Goal: Communication & Community: Answer question/provide support

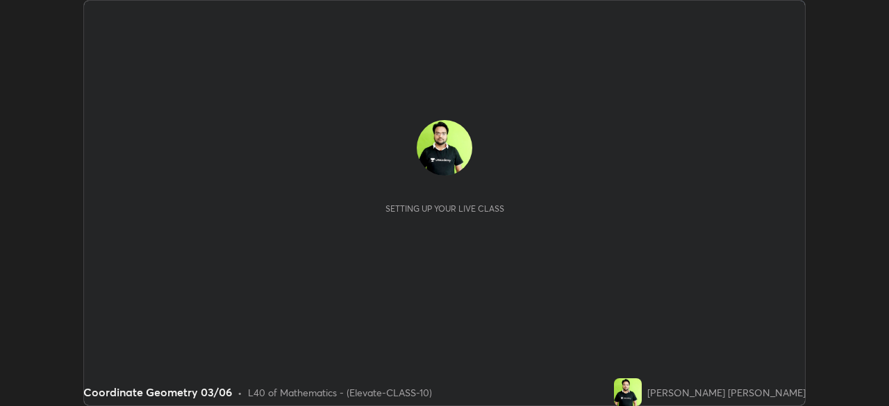
scroll to position [406, 888]
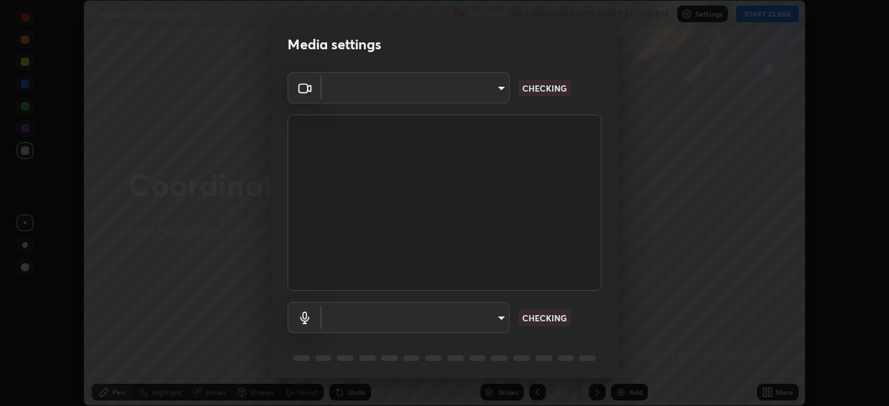
type input "a2c9e0304fea7a197325265949ed38064ec23766b16e4a4df4757bcf8ee53c87"
click at [491, 313] on body "Erase all Coordinate Geometry 03/06 Recording WAS SCHEDULED TO START AT 5:50 PM…" at bounding box center [444, 203] width 889 height 406
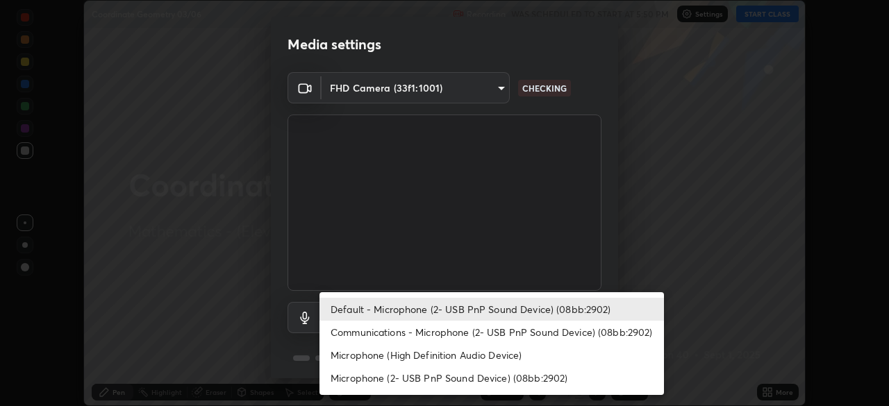
click at [449, 335] on li "Communications - Microphone (2- USB PnP Sound Device) (08bb:2902)" at bounding box center [492, 332] width 345 height 23
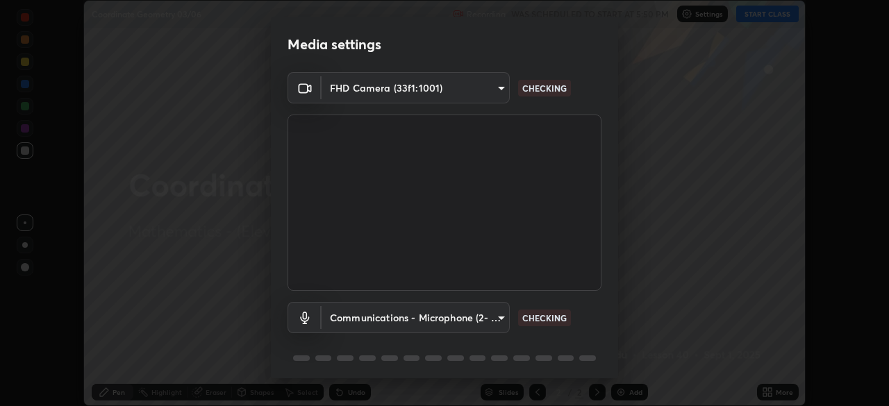
click at [448, 317] on body "Erase all Coordinate Geometry 03/06 Recording WAS SCHEDULED TO START AT 5:50 PM…" at bounding box center [444, 203] width 889 height 406
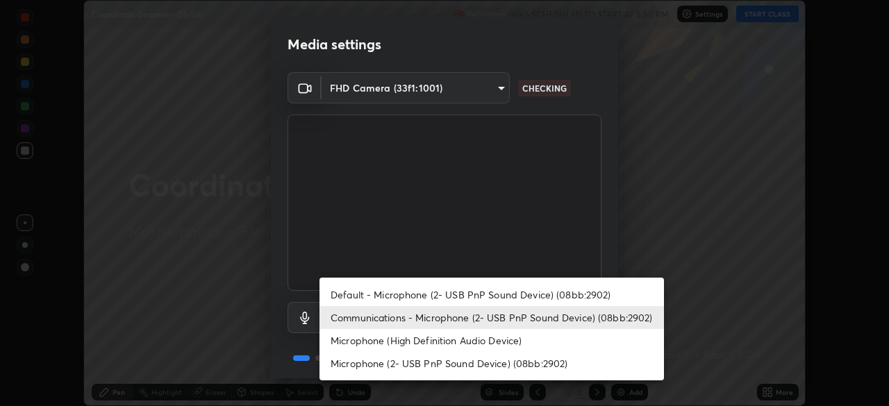
click at [442, 295] on li "Default - Microphone (2- USB PnP Sound Device) (08bb:2902)" at bounding box center [492, 294] width 345 height 23
type input "default"
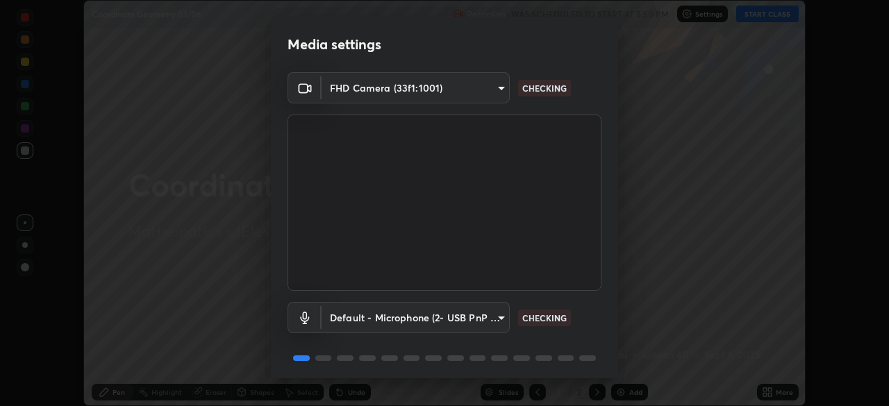
scroll to position [49, 0]
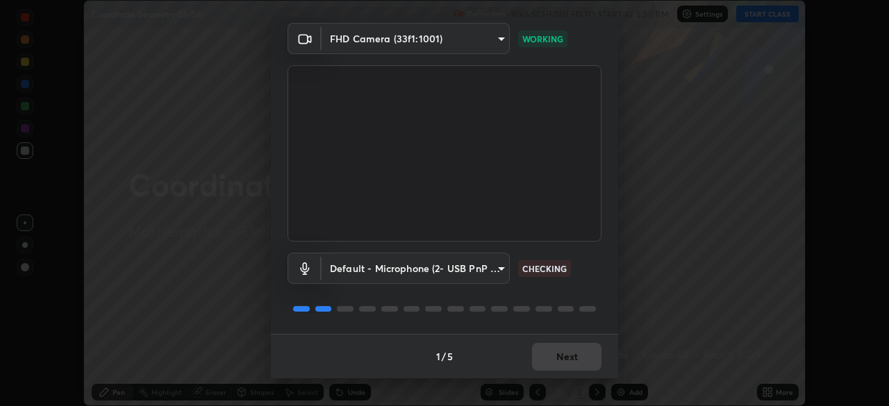
click at [538, 359] on div "1 / 5 Next" at bounding box center [444, 356] width 347 height 44
click at [559, 356] on div "1 / 5 Next" at bounding box center [444, 356] width 347 height 44
click at [560, 354] on div "1 / 5 Next" at bounding box center [444, 356] width 347 height 44
click at [562, 354] on div "1 / 5 Next" at bounding box center [444, 356] width 347 height 44
click at [565, 357] on div "1 / 5 Next" at bounding box center [444, 356] width 347 height 44
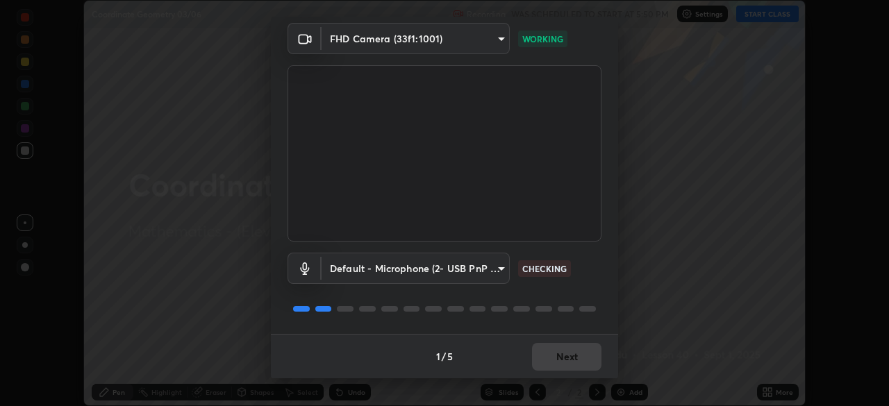
click at [567, 356] on div "1 / 5 Next" at bounding box center [444, 356] width 347 height 44
click at [565, 355] on div "1 / 5 Next" at bounding box center [444, 356] width 347 height 44
click at [566, 357] on div "1 / 5 Next" at bounding box center [444, 356] width 347 height 44
click at [567, 359] on div "1 / 5 Next" at bounding box center [444, 356] width 347 height 44
click at [572, 359] on div "1 / 5 Next" at bounding box center [444, 356] width 347 height 44
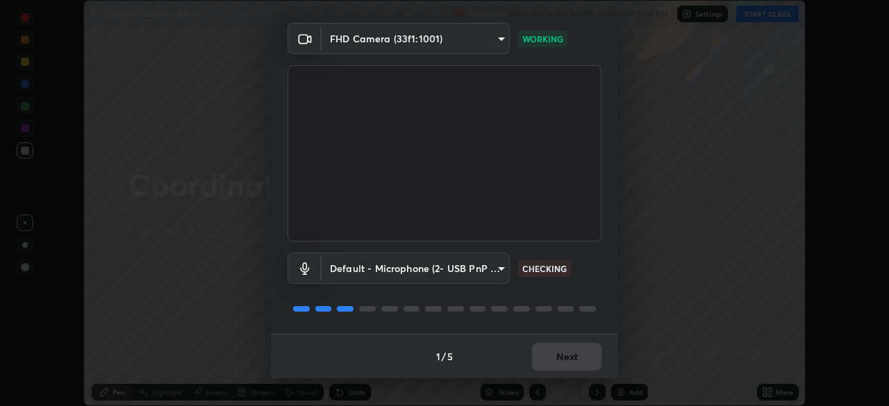
click at [577, 358] on div "1 / 5 Next" at bounding box center [444, 356] width 347 height 44
click at [579, 357] on div "1 / 5 Next" at bounding box center [444, 356] width 347 height 44
click at [581, 358] on div "1 / 5 Next" at bounding box center [444, 356] width 347 height 44
click at [583, 359] on div "1 / 5 Next" at bounding box center [444, 356] width 347 height 44
click at [585, 358] on div "1 / 5 Next" at bounding box center [444, 356] width 347 height 44
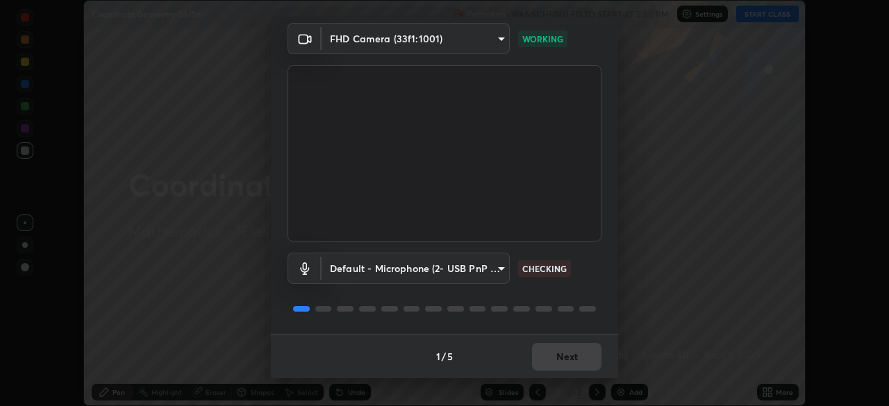
click at [588, 360] on div "1 / 5 Next" at bounding box center [444, 356] width 347 height 44
click at [588, 358] on div "1 / 5 Next" at bounding box center [444, 356] width 347 height 44
click at [586, 361] on div "1 / 5 Next" at bounding box center [444, 356] width 347 height 44
click at [588, 361] on div "1 / 5 Next" at bounding box center [444, 356] width 347 height 44
click at [587, 363] on div "1 / 5 Next" at bounding box center [444, 356] width 347 height 44
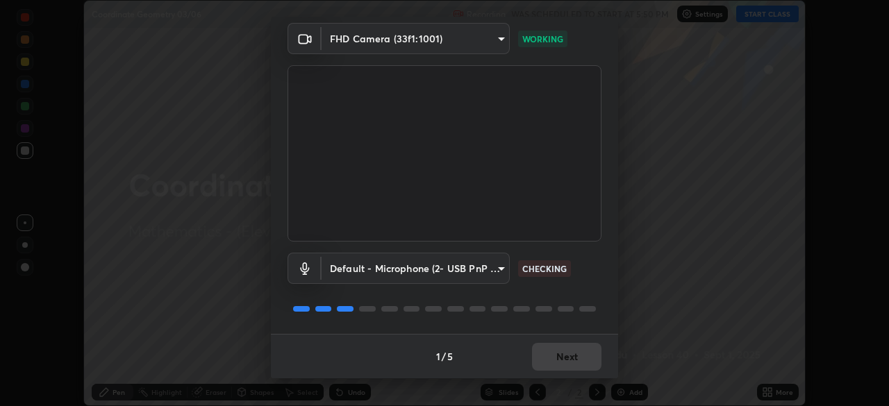
click at [588, 361] on button "Next" at bounding box center [566, 357] width 69 height 28
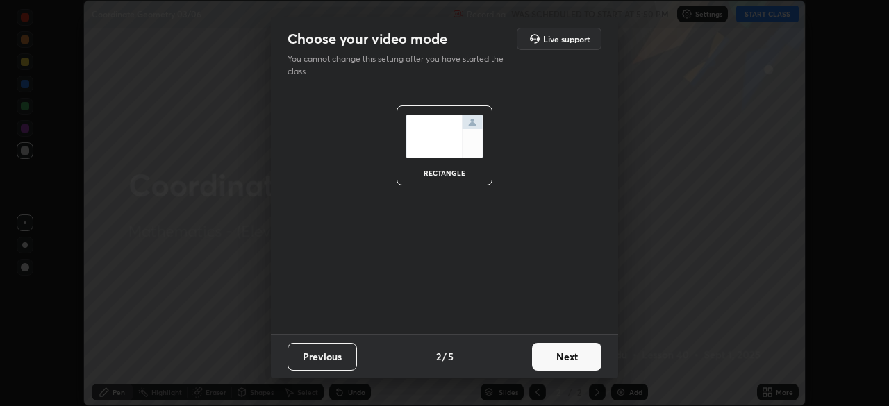
scroll to position [0, 0]
click at [592, 361] on button "Next" at bounding box center [566, 357] width 69 height 28
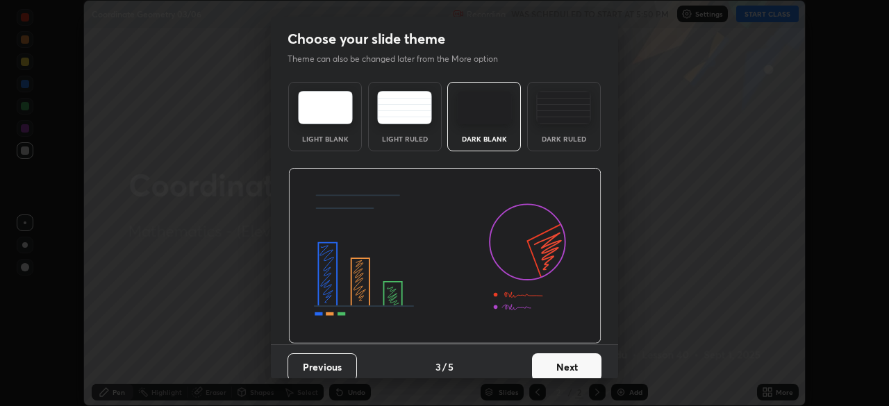
click at [595, 359] on button "Next" at bounding box center [566, 368] width 69 height 28
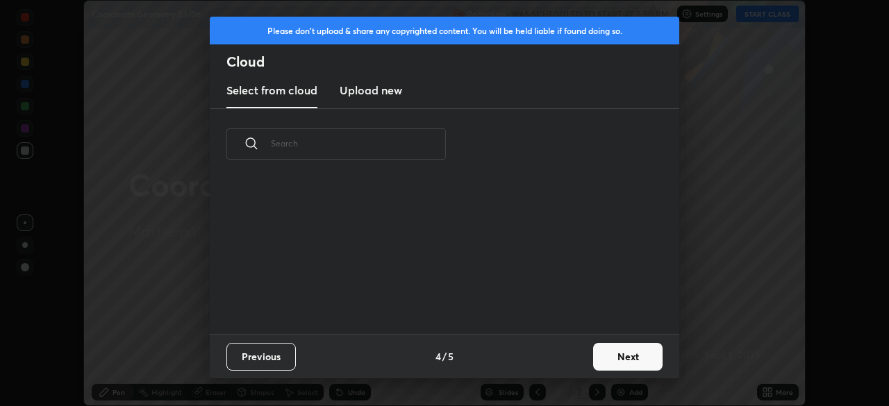
click at [594, 360] on button "Next" at bounding box center [627, 357] width 69 height 28
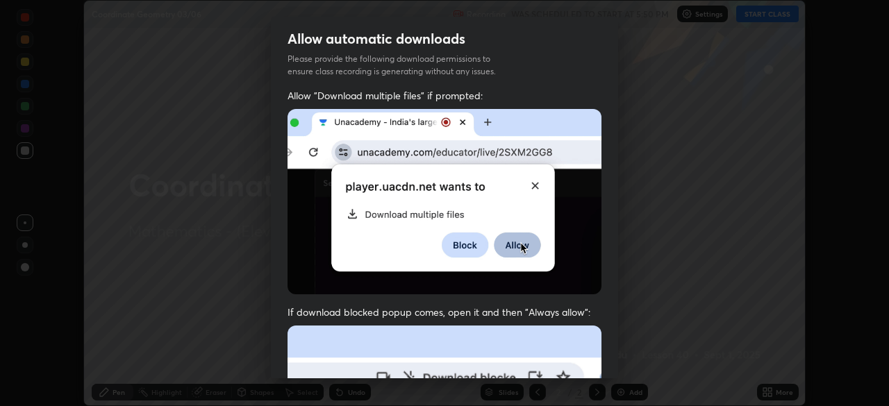
click at [601, 361] on div "Allow "Download multiple files" if prompted: If download blocked popup comes, o…" at bounding box center [444, 381] width 347 height 585
click at [598, 356] on div "Allow "Download multiple files" if prompted: If download blocked popup comes, o…" at bounding box center [444, 381] width 347 height 585
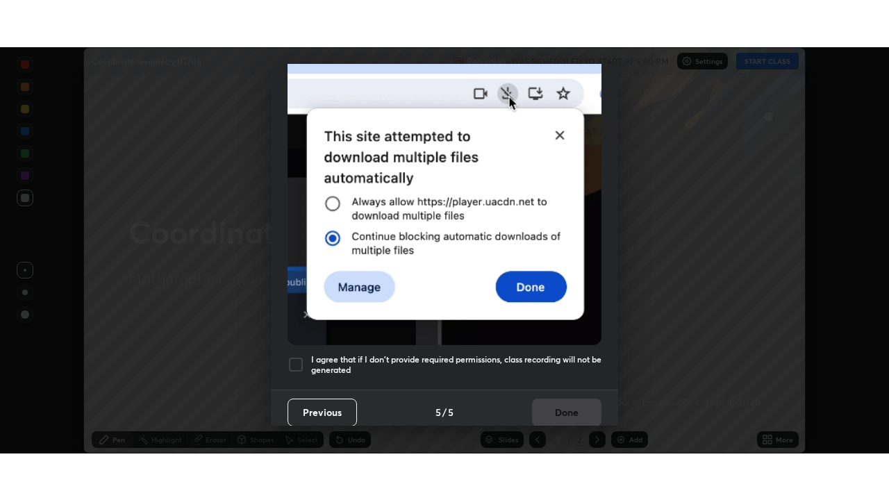
scroll to position [333, 0]
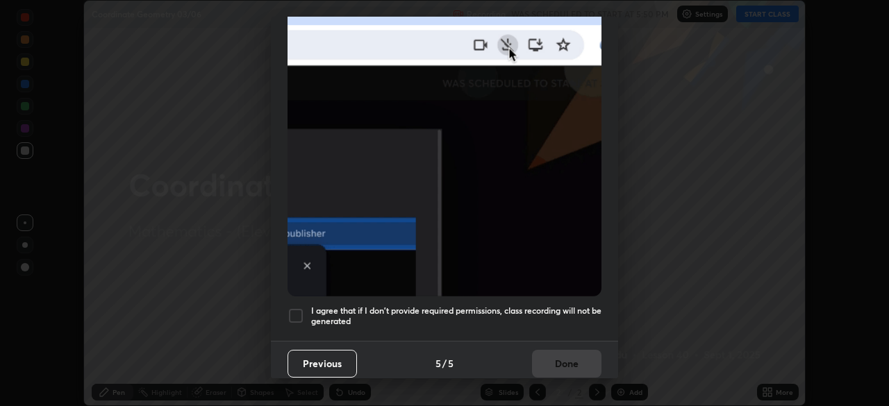
click at [303, 309] on div at bounding box center [296, 316] width 17 height 17
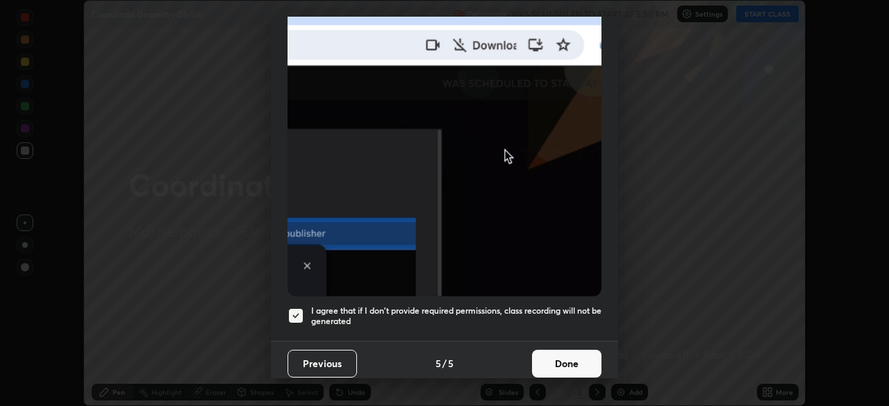
click at [546, 354] on button "Done" at bounding box center [566, 364] width 69 height 28
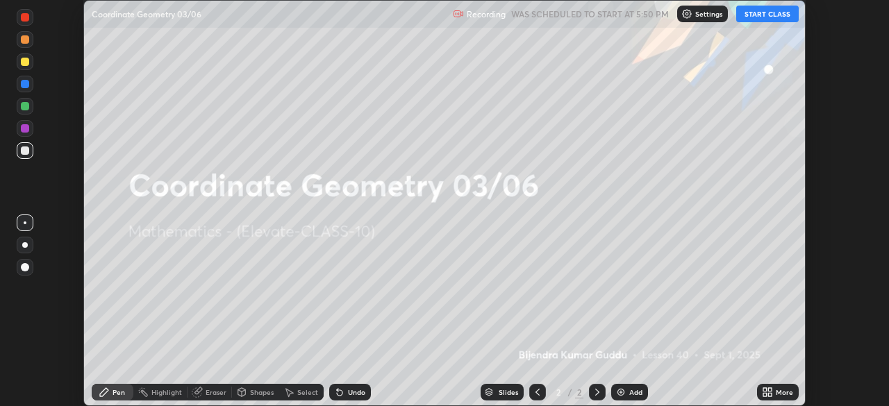
click at [763, 390] on icon at bounding box center [764, 389] width 3 height 3
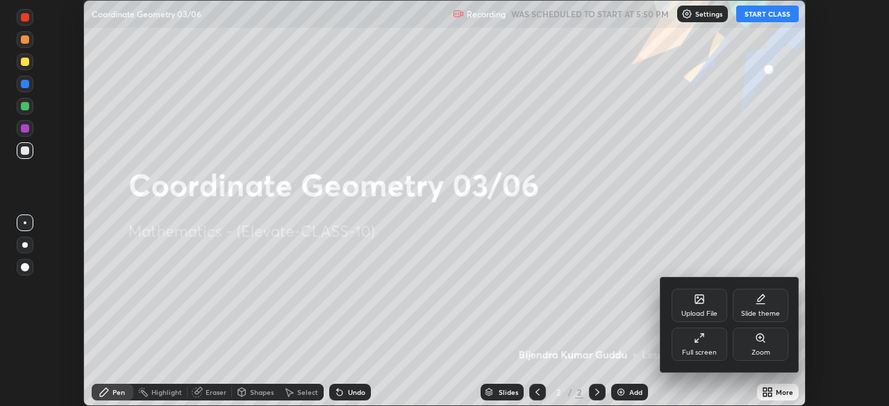
click at [699, 347] on div "Full screen" at bounding box center [700, 344] width 56 height 33
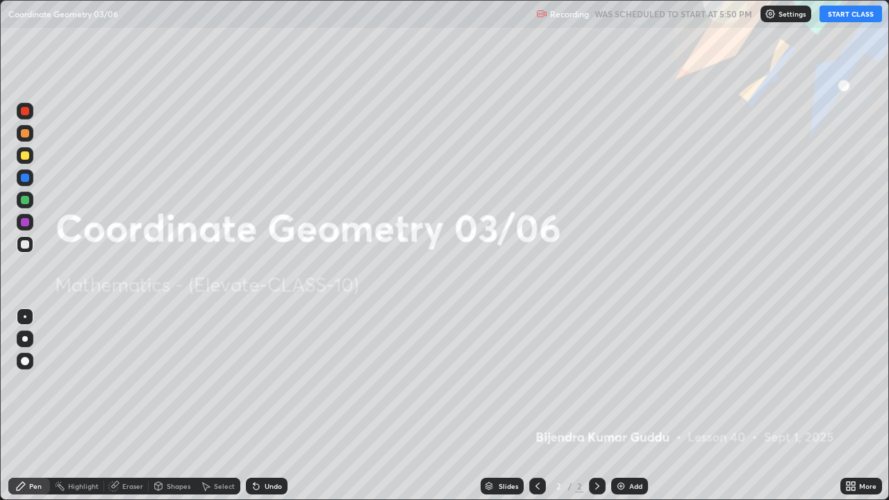
scroll to position [500, 889]
click at [859, 18] on button "START CLASS" at bounding box center [851, 14] width 63 height 17
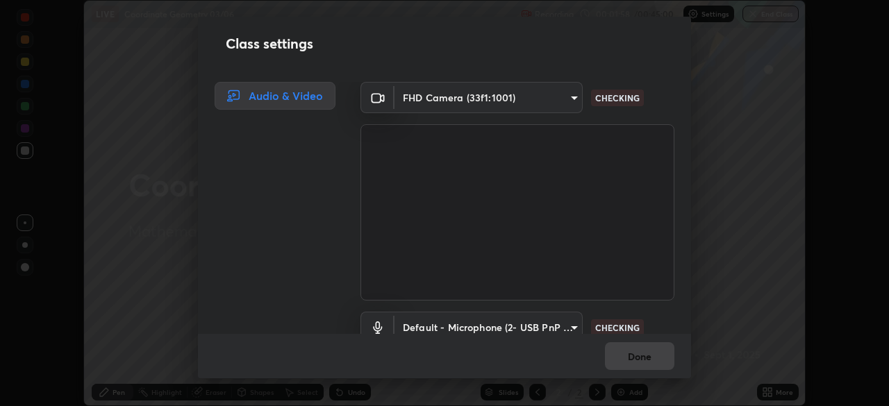
scroll to position [63, 0]
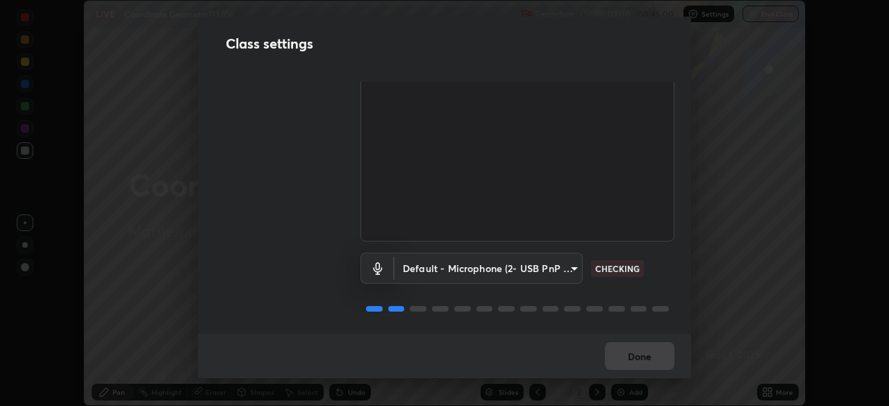
click at [565, 267] on body "Erase all LIVE Coordinate Geometry 03/06 Recording 00:02:00 / 00:45:00 Settings…" at bounding box center [444, 203] width 889 height 406
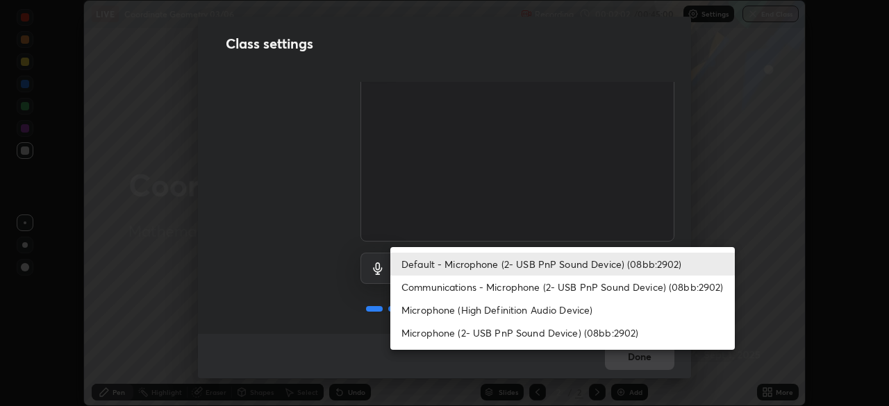
click at [592, 285] on li "Communications - Microphone (2- USB PnP Sound Device) (08bb:2902)" at bounding box center [562, 287] width 345 height 23
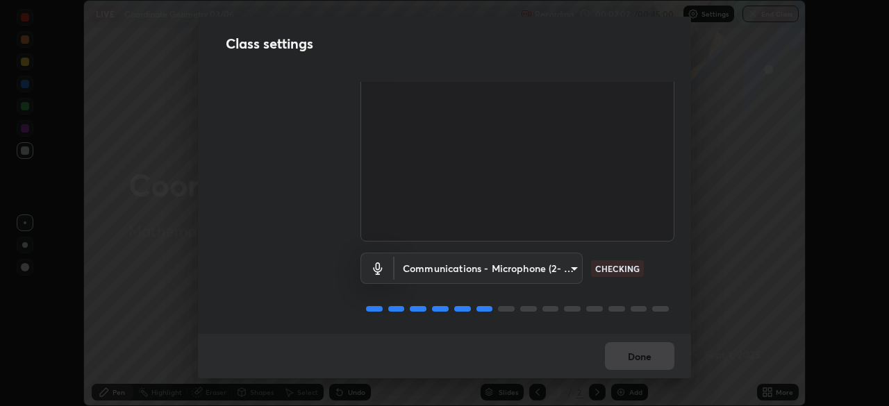
click at [565, 266] on body "Erase all LIVE Coordinate Geometry 03/06 Recording 00:02:02 / 00:45:00 Settings…" at bounding box center [444, 203] width 889 height 406
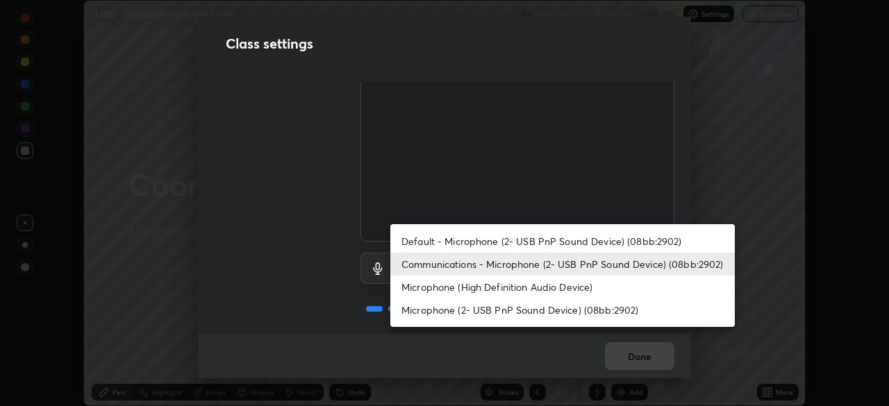
click at [567, 245] on li "Default - Microphone (2- USB PnP Sound Device) (08bb:2902)" at bounding box center [562, 241] width 345 height 23
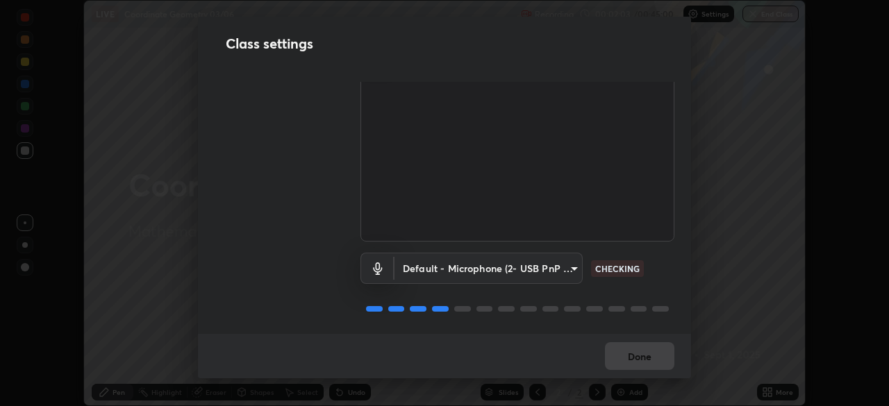
type input "default"
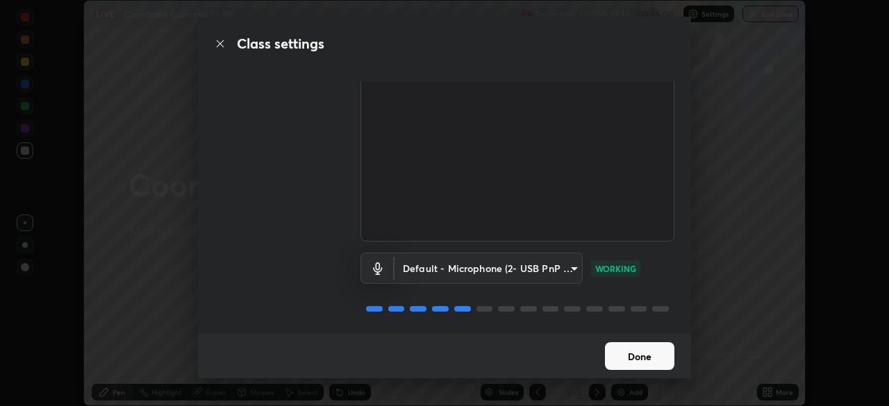
click at [641, 354] on button "Done" at bounding box center [639, 356] width 69 height 28
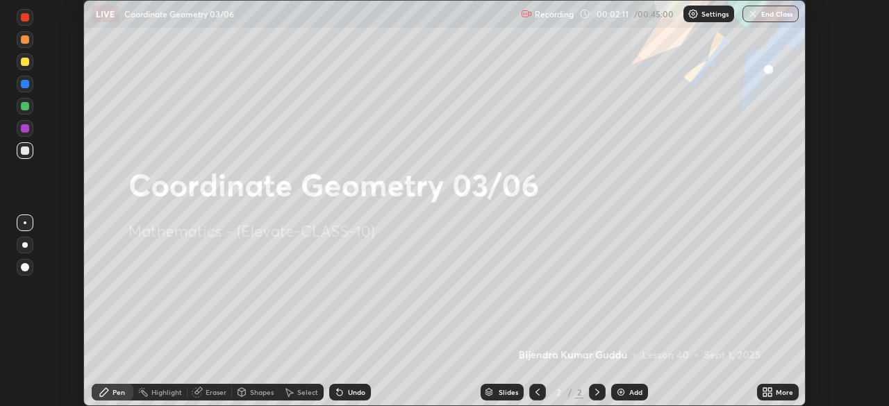
click at [779, 393] on div "More" at bounding box center [784, 392] width 17 height 7
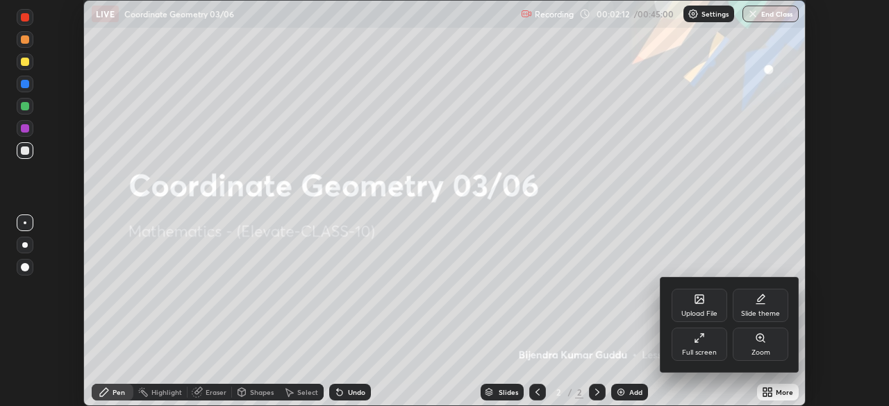
click at [702, 345] on div "Full screen" at bounding box center [700, 344] width 56 height 33
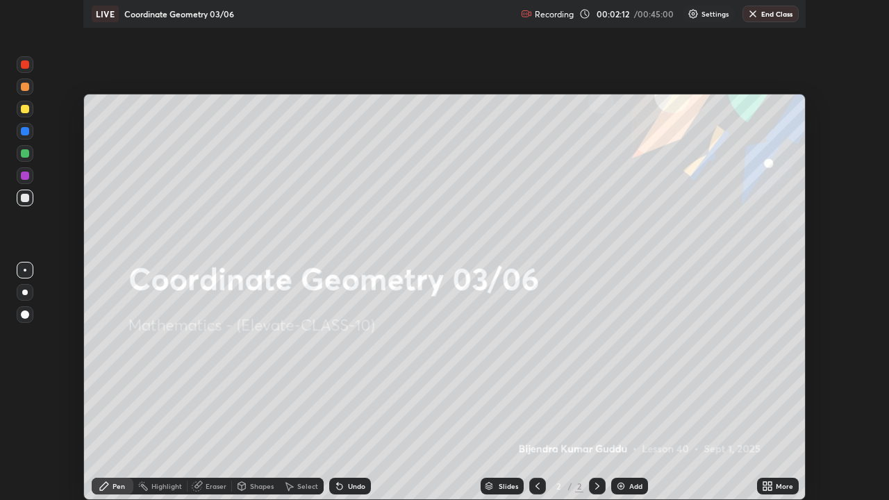
scroll to position [500, 889]
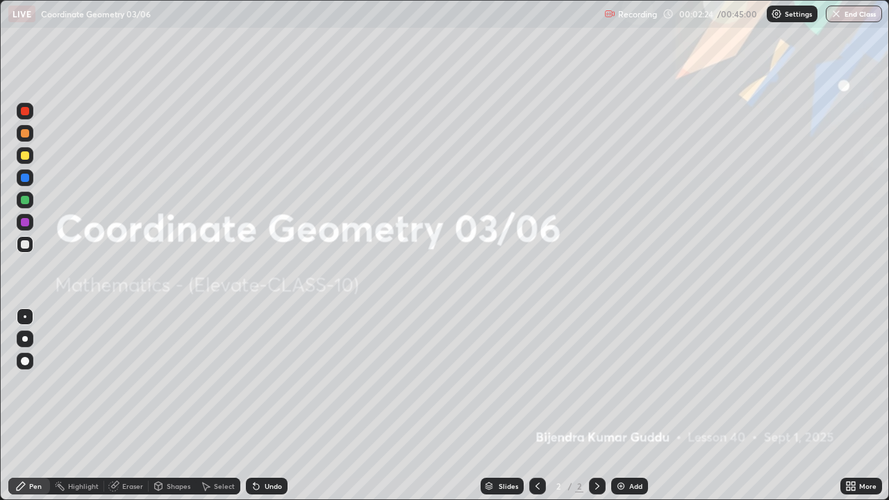
click at [853, 406] on icon at bounding box center [853, 483] width 3 height 3
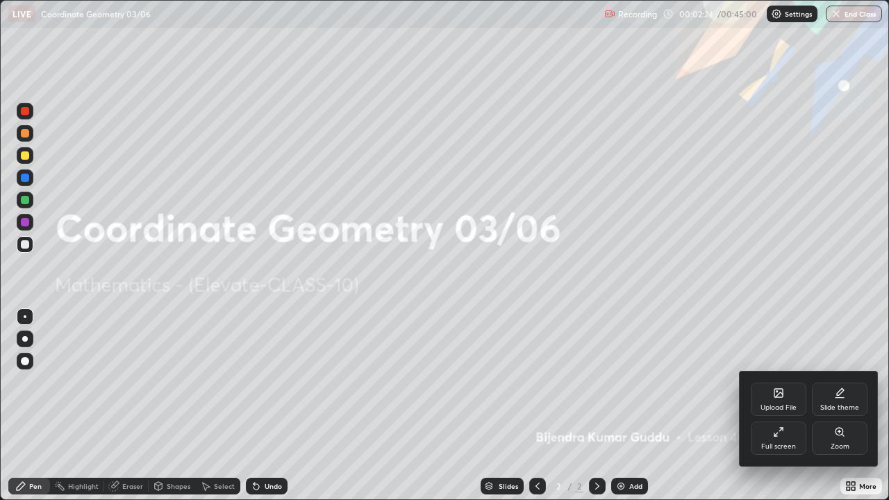
click at [771, 400] on div "Upload File" at bounding box center [779, 399] width 56 height 33
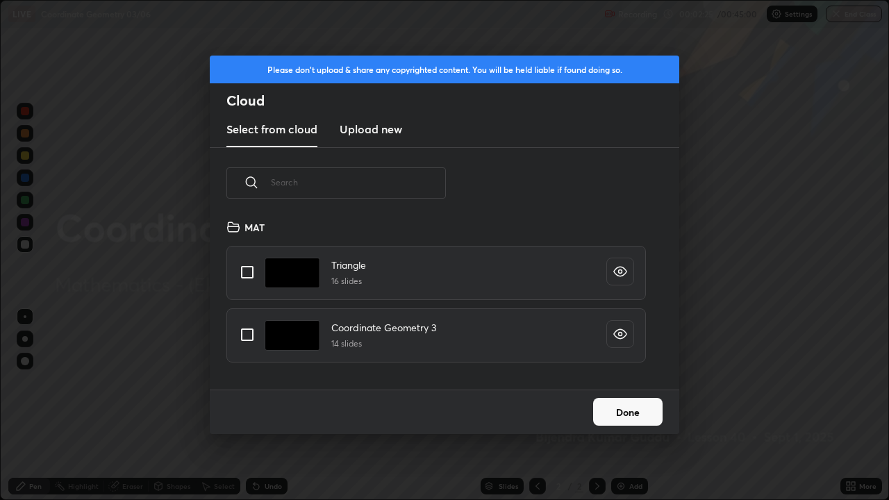
scroll to position [171, 446]
click at [242, 338] on input "grid" at bounding box center [247, 334] width 29 height 29
checkbox input "true"
click at [641, 406] on button "Done" at bounding box center [627, 412] width 69 height 28
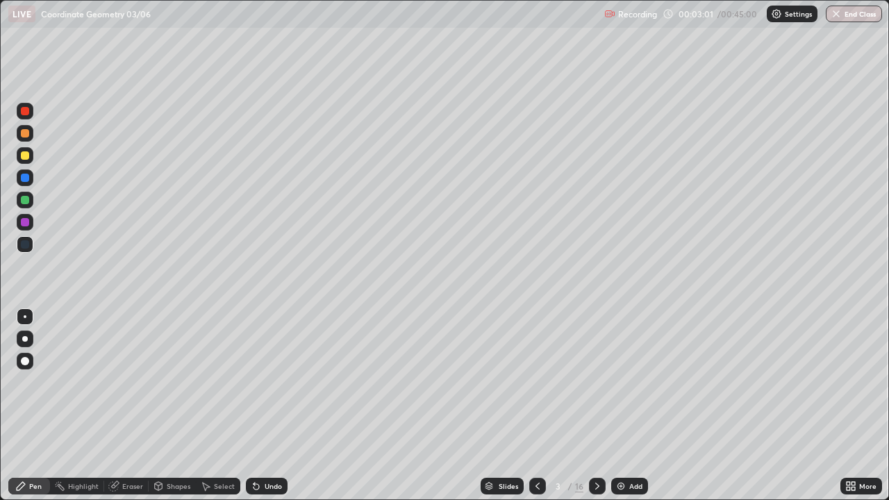
click at [596, 406] on icon at bounding box center [597, 486] width 11 height 11
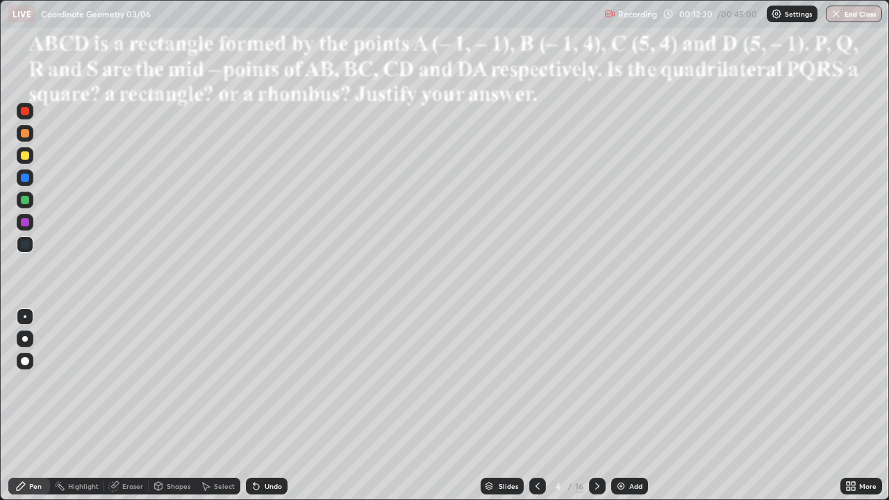
click at [26, 203] on div at bounding box center [25, 200] width 8 height 8
click at [208, 406] on div "Select" at bounding box center [218, 486] width 44 height 17
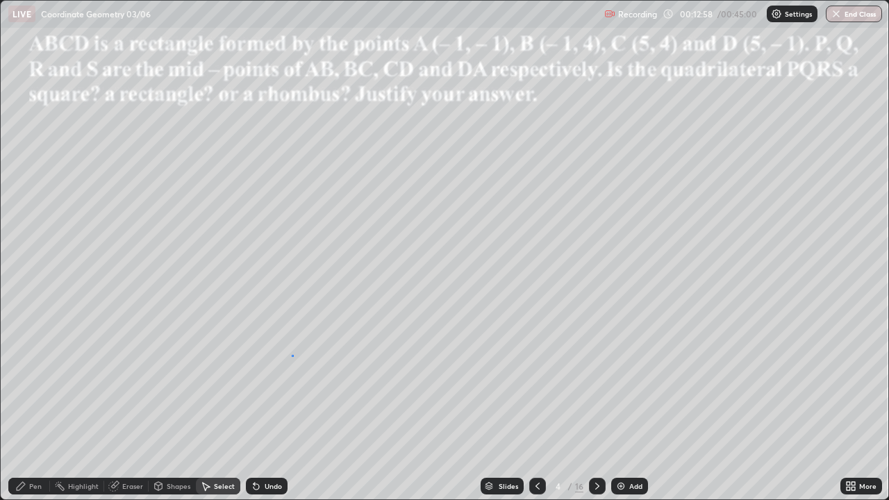
click at [292, 355] on div "0 ° Undo Copy Duplicate Duplicate to new slide Delete" at bounding box center [445, 250] width 888 height 499
click at [31, 406] on div "Pen" at bounding box center [35, 486] width 13 height 7
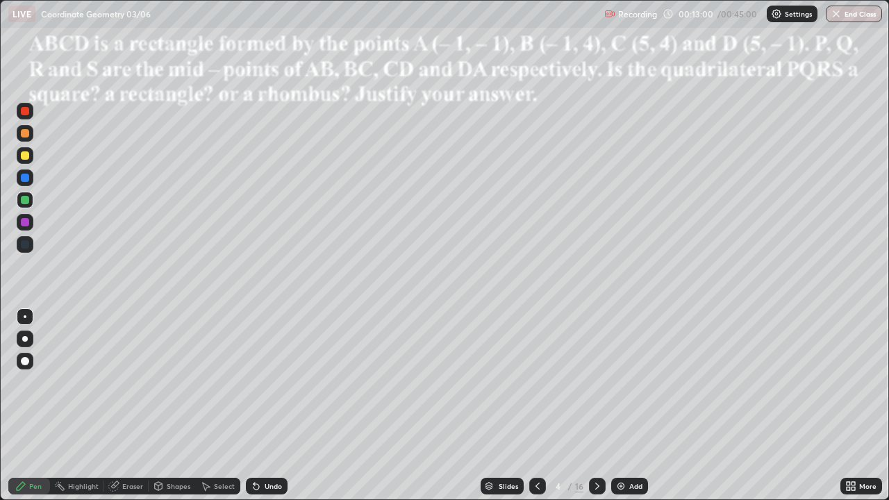
click at [24, 155] on div at bounding box center [25, 155] width 8 height 8
click at [23, 199] on div at bounding box center [25, 200] width 8 height 8
click at [23, 160] on div at bounding box center [25, 155] width 17 height 17
click at [23, 115] on div at bounding box center [25, 111] width 8 height 8
click at [25, 112] on div at bounding box center [25, 111] width 8 height 8
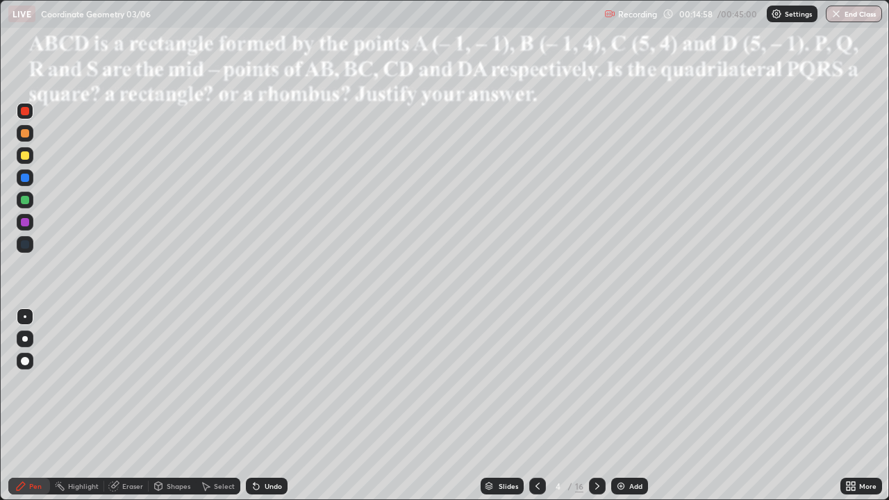
click at [25, 156] on div at bounding box center [25, 155] width 8 height 8
click at [24, 361] on div at bounding box center [25, 361] width 8 height 8
click at [25, 112] on div at bounding box center [25, 111] width 8 height 8
click at [595, 406] on icon at bounding box center [597, 486] width 11 height 11
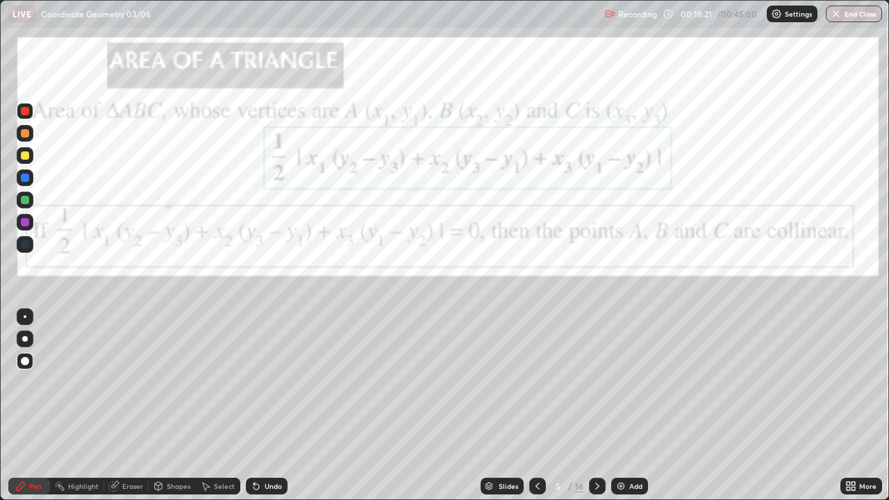
click at [28, 203] on div at bounding box center [25, 200] width 8 height 8
click at [25, 317] on div at bounding box center [25, 316] width 3 height 3
click at [26, 110] on div at bounding box center [25, 111] width 8 height 8
click at [25, 112] on div at bounding box center [25, 111] width 8 height 8
click at [26, 225] on div at bounding box center [25, 222] width 8 height 8
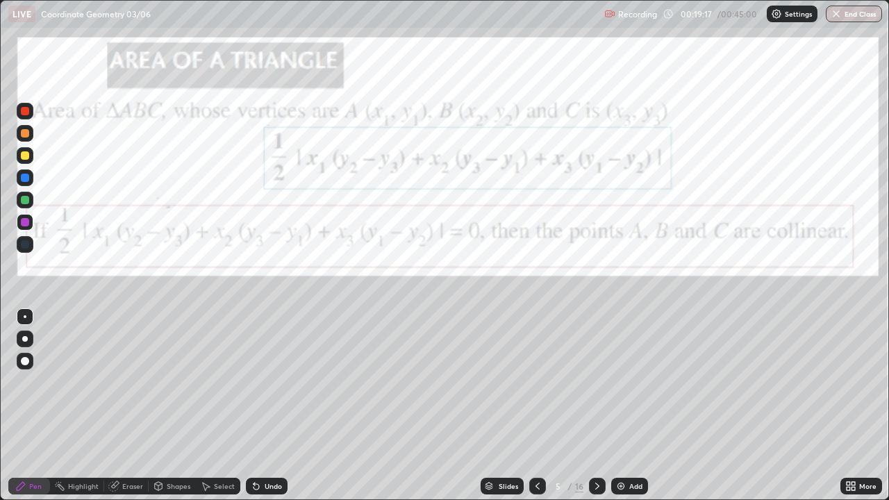
click at [25, 112] on div at bounding box center [25, 111] width 8 height 8
click at [26, 116] on div at bounding box center [25, 111] width 17 height 17
click at [19, 205] on div at bounding box center [25, 200] width 17 height 17
click at [24, 201] on div at bounding box center [25, 200] width 8 height 8
click at [24, 222] on div at bounding box center [25, 222] width 8 height 8
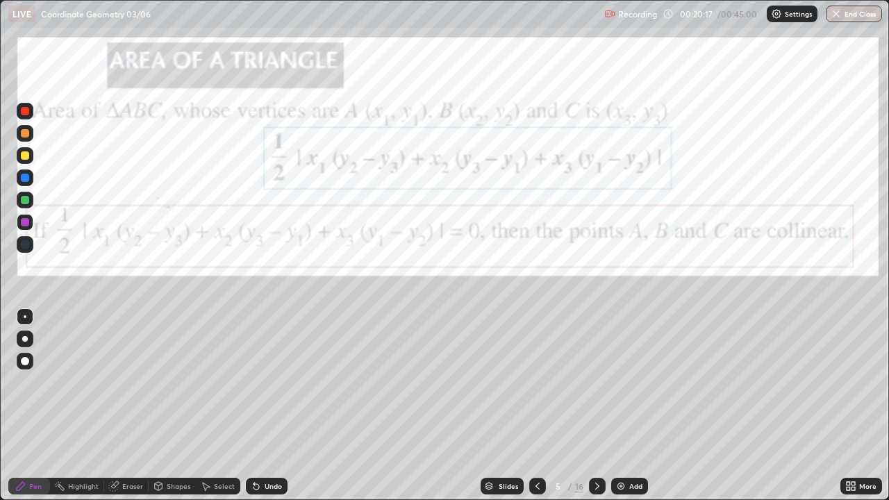
click at [24, 222] on div at bounding box center [25, 222] width 8 height 8
click at [26, 158] on div at bounding box center [25, 155] width 8 height 8
click at [35, 322] on div at bounding box center [25, 317] width 22 height 22
click at [28, 333] on div at bounding box center [25, 339] width 17 height 17
click at [596, 406] on icon at bounding box center [597, 486] width 11 height 11
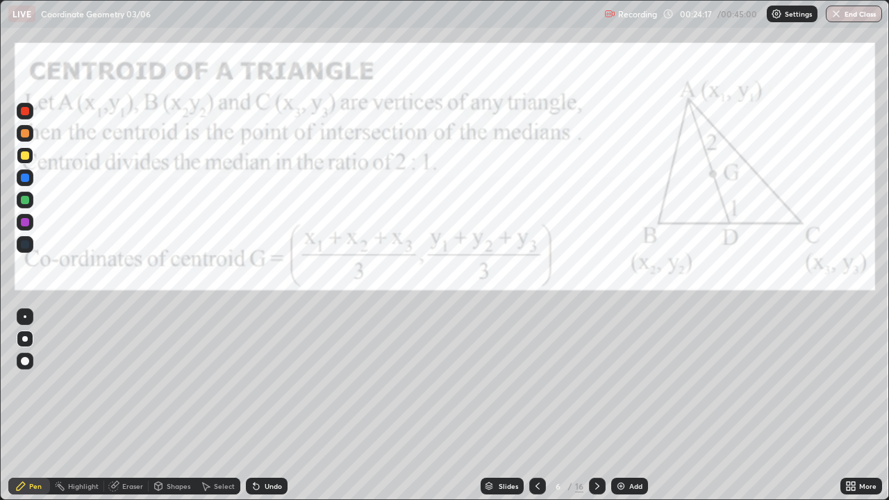
click at [23, 115] on div at bounding box center [25, 111] width 8 height 8
click at [596, 406] on icon at bounding box center [597, 486] width 11 height 11
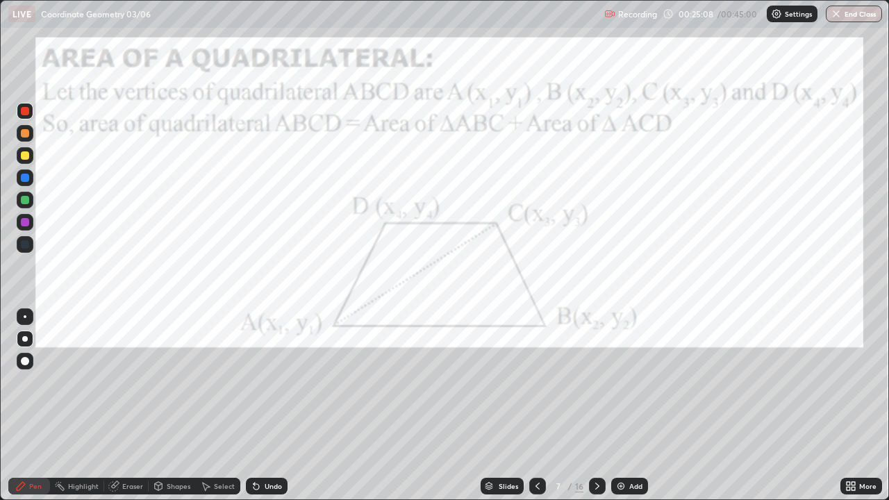
click at [596, 406] on icon at bounding box center [597, 486] width 11 height 11
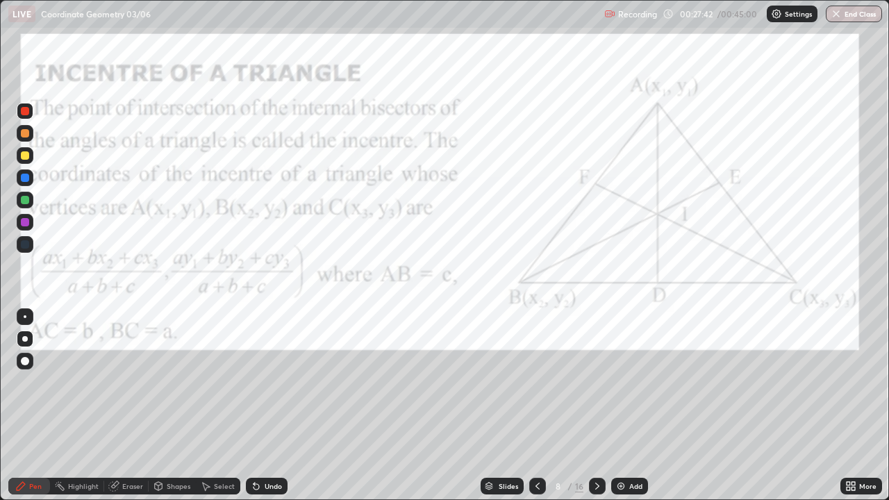
click at [603, 406] on div at bounding box center [597, 486] width 17 height 17
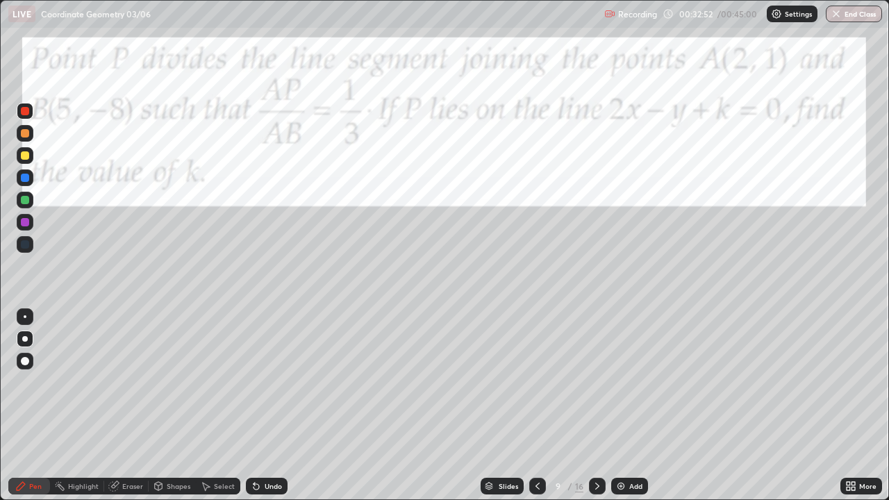
click at [24, 202] on div at bounding box center [25, 200] width 8 height 8
click at [25, 317] on div at bounding box center [25, 316] width 3 height 3
click at [254, 406] on icon at bounding box center [254, 483] width 1 height 1
click at [115, 406] on icon at bounding box center [115, 484] width 8 height 7
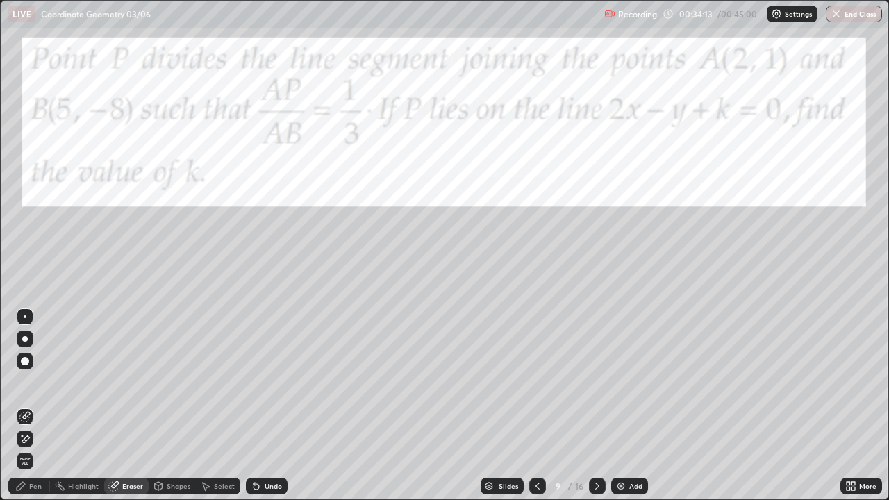
click at [33, 406] on div "Pen" at bounding box center [35, 486] width 13 height 7
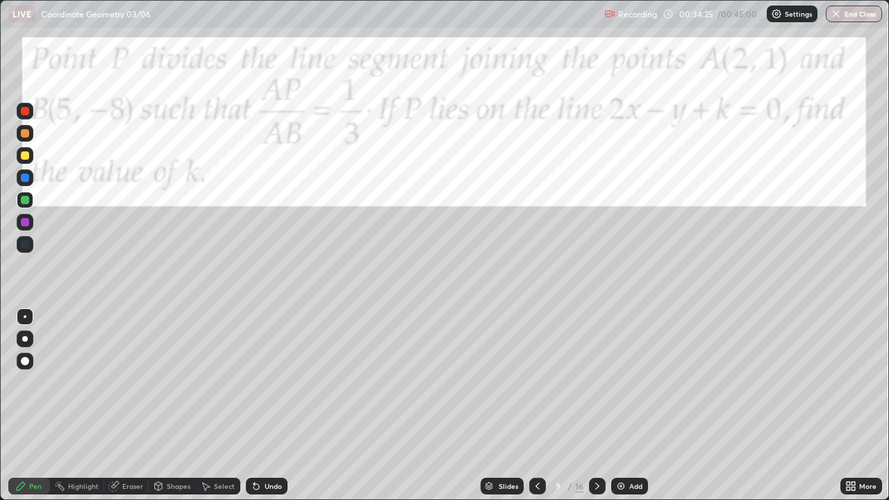
click at [25, 223] on div at bounding box center [25, 222] width 8 height 8
click at [26, 159] on div at bounding box center [25, 155] width 8 height 8
click at [596, 406] on icon at bounding box center [597, 486] width 11 height 11
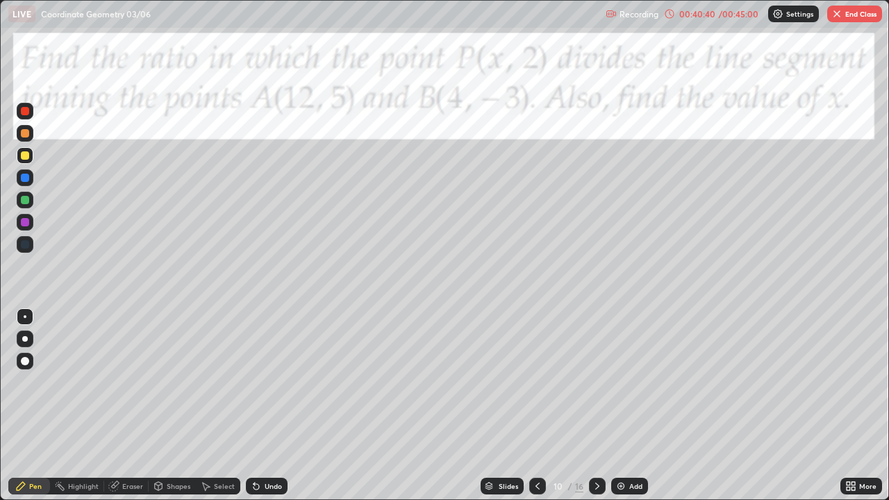
click at [28, 163] on div at bounding box center [25, 155] width 17 height 17
click at [25, 156] on div at bounding box center [25, 155] width 8 height 8
click at [24, 222] on div at bounding box center [25, 222] width 8 height 8
click at [22, 224] on div at bounding box center [25, 222] width 8 height 8
click at [26, 199] on div at bounding box center [25, 200] width 8 height 8
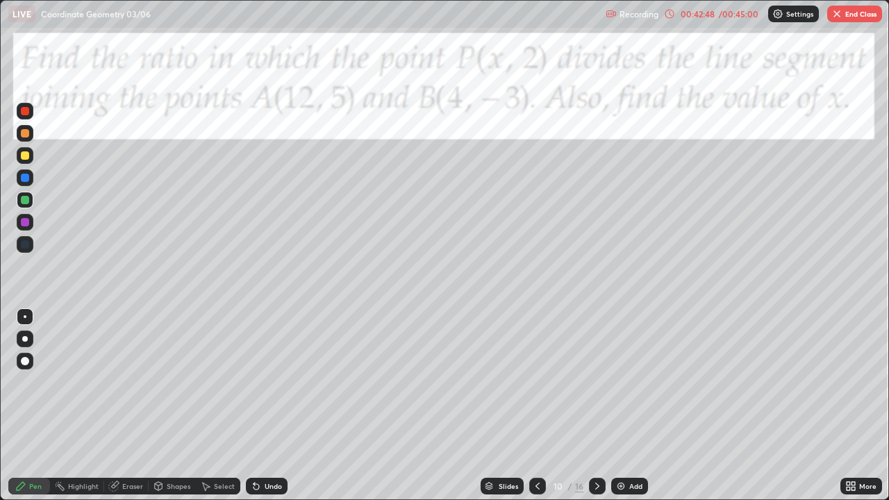
click at [24, 114] on div at bounding box center [25, 111] width 8 height 8
click at [851, 19] on button "End Class" at bounding box center [854, 14] width 55 height 17
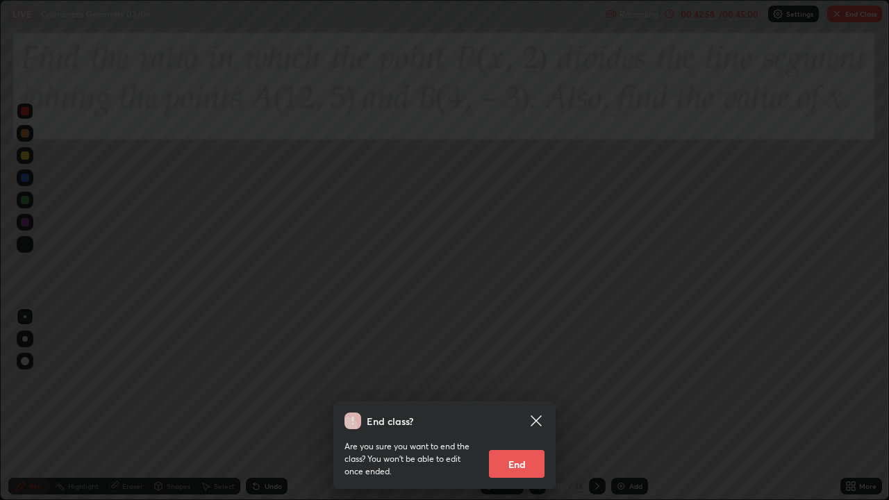
click at [524, 406] on button "End" at bounding box center [517, 464] width 56 height 28
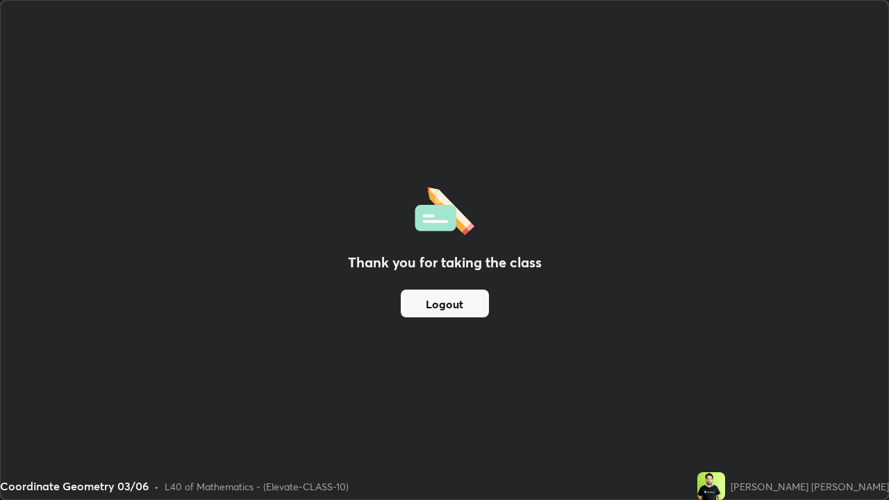
click at [451, 307] on button "Logout" at bounding box center [445, 304] width 88 height 28
